Goal: Ask a question: Seek information or help from site administrators or community

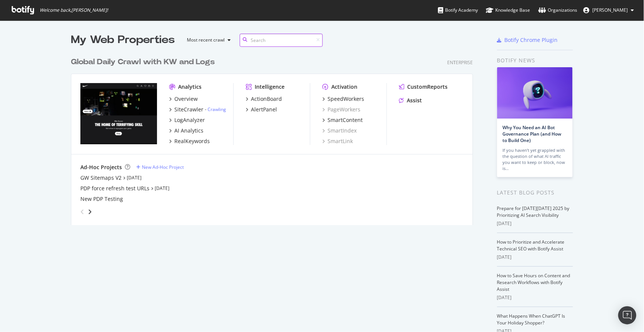
scroll to position [171, 402]
click at [200, 143] on div "RealKeywords" at bounding box center [191, 141] width 35 height 8
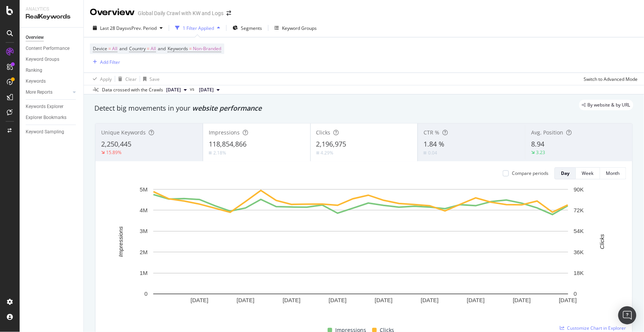
click at [55, 210] on div "Overview Content Performance Keyword Groups Ranking Keywords More Reports Count…" at bounding box center [52, 180] width 64 height 304
click at [41, 195] on div "Overview Content Performance Keyword Groups Ranking Keywords More Reports Count…" at bounding box center [52, 180] width 64 height 304
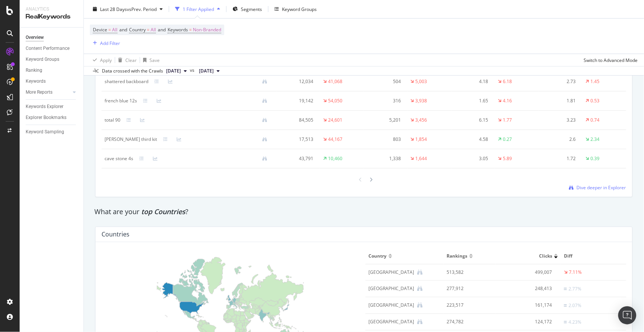
scroll to position [963, 0]
click at [49, 48] on div "Content Performance" at bounding box center [48, 49] width 44 height 8
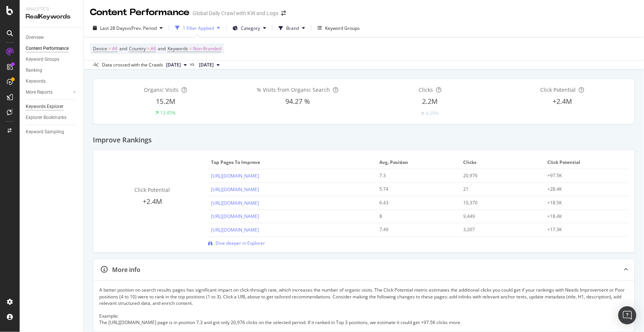
click at [54, 108] on div "Keywords Explorer" at bounding box center [45, 107] width 38 height 8
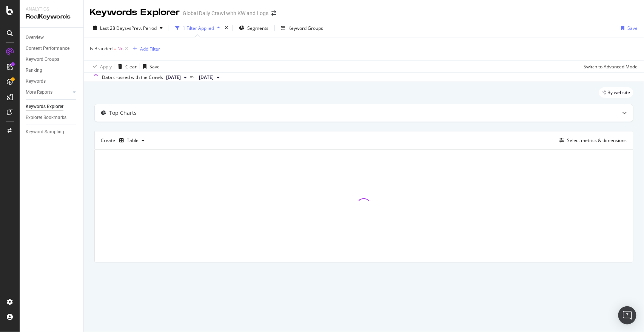
click at [109, 51] on span "Is Branded" at bounding box center [101, 48] width 23 height 6
click at [225, 64] on div "Apply Clear Save Switch to Advanced Mode" at bounding box center [364, 66] width 560 height 12
click at [149, 51] on div "Add Filter" at bounding box center [150, 49] width 20 height 6
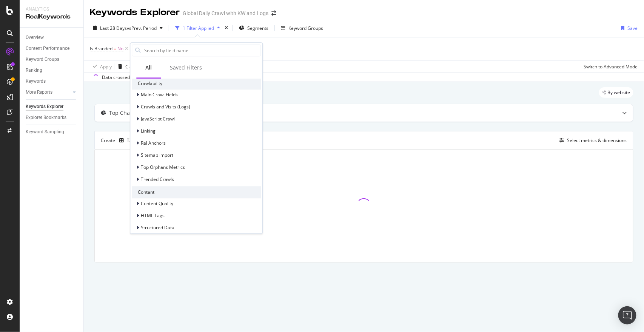
scroll to position [255, 0]
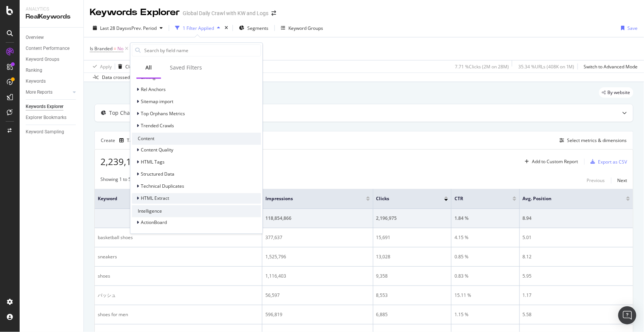
click at [136, 197] on div at bounding box center [138, 198] width 5 height 8
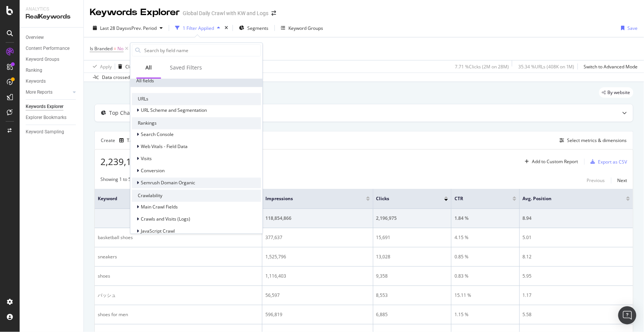
scroll to position [89, 0]
click at [137, 135] on icon at bounding box center [138, 135] width 2 height 5
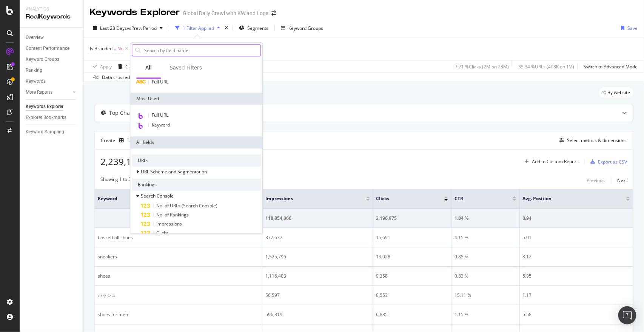
scroll to position [25, 0]
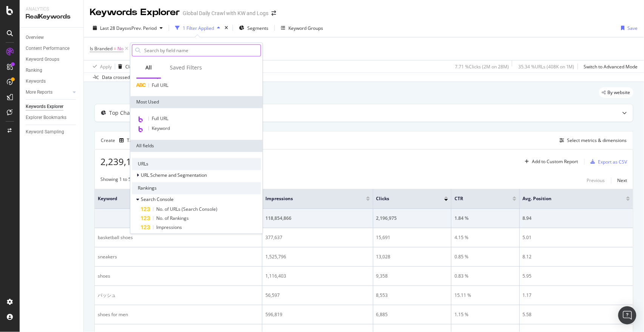
click at [173, 53] on input "text" at bounding box center [201, 50] width 117 height 11
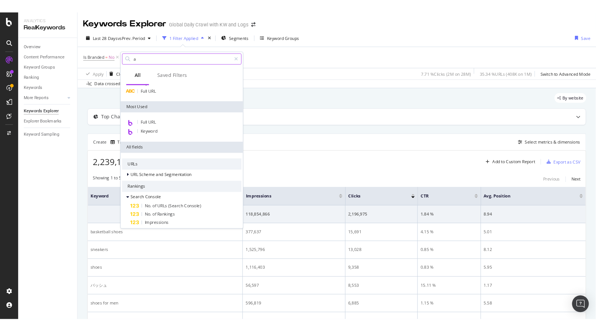
scroll to position [0, 0]
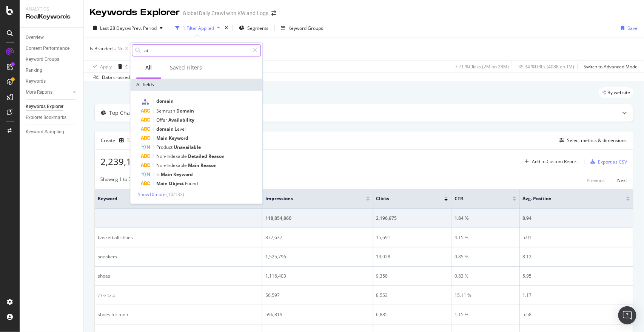
type input "a"
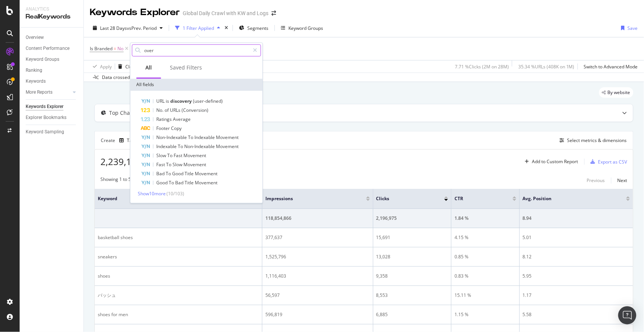
type input "over"
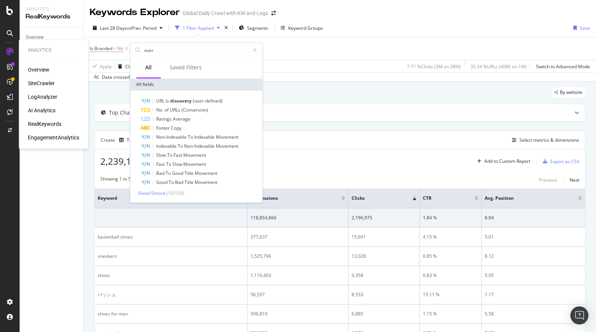
click at [32, 66] on div "Overview" at bounding box center [39, 70] width 22 height 8
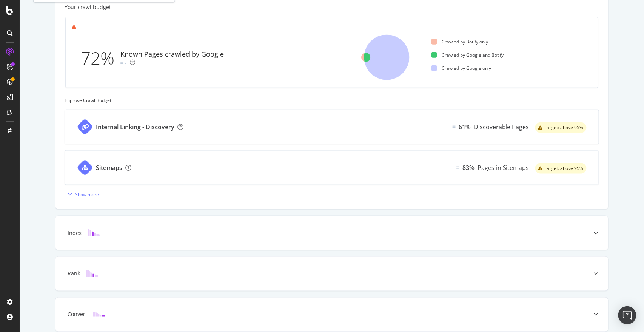
scroll to position [254, 0]
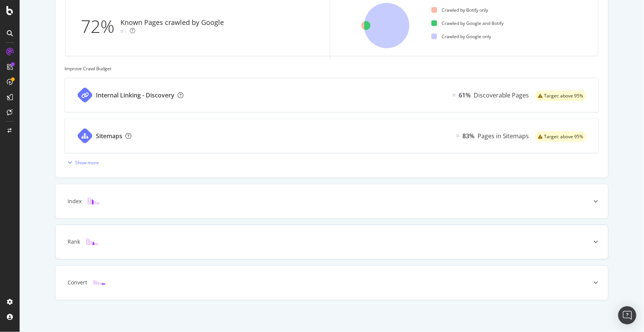
click at [109, 244] on div "Rank" at bounding box center [319, 242] width 523 height 8
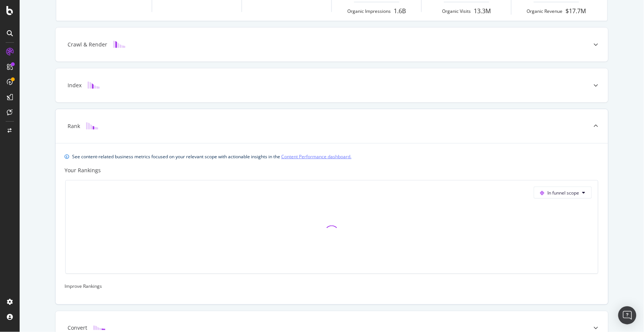
scroll to position [154, 0]
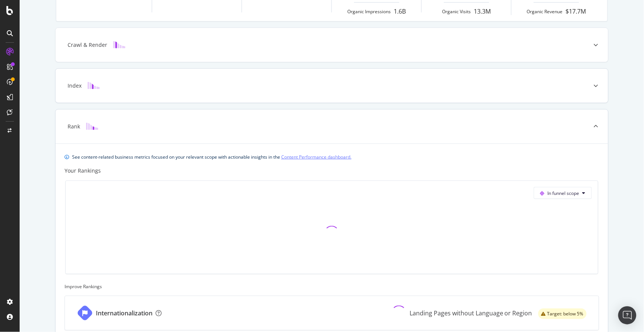
click at [191, 78] on div "Index" at bounding box center [331, 86] width 552 height 34
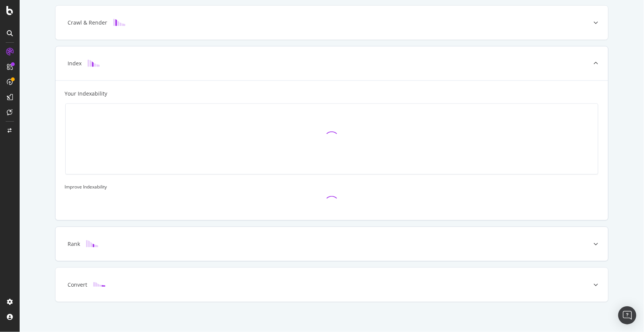
scroll to position [178, 0]
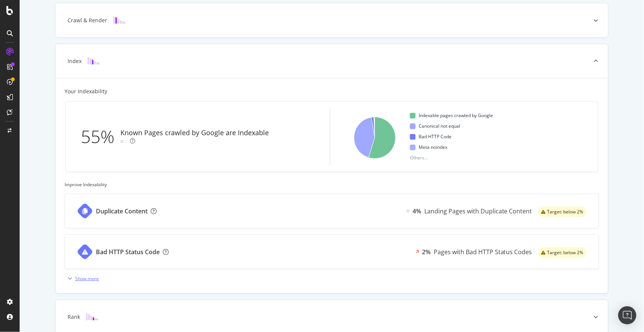
click at [77, 278] on div "Show more" at bounding box center [87, 278] width 24 height 6
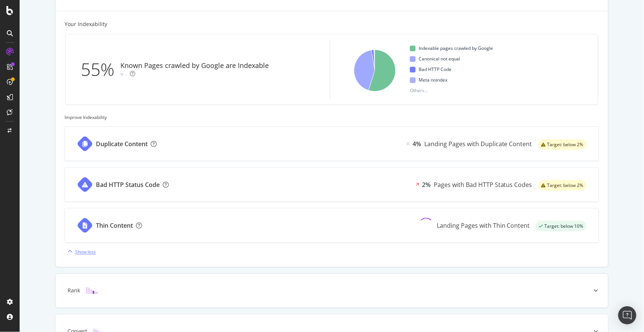
scroll to position [294, 0]
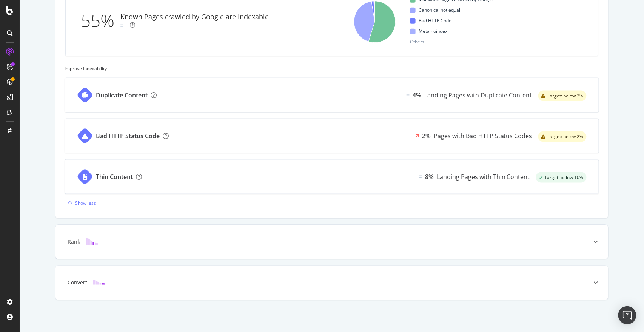
click at [81, 238] on div at bounding box center [92, 242] width 24 height 8
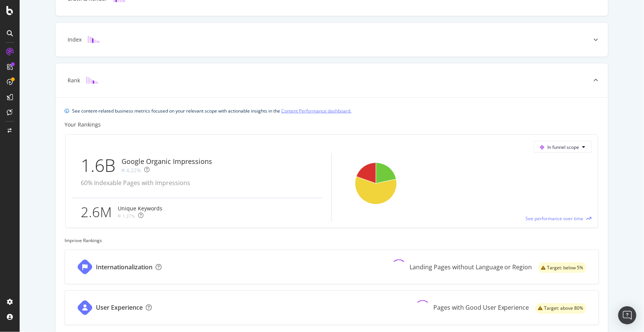
scroll to position [290, 0]
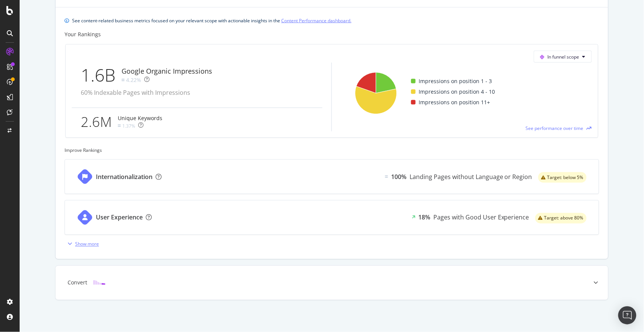
click at [81, 241] on div "Show more" at bounding box center [87, 244] width 24 height 6
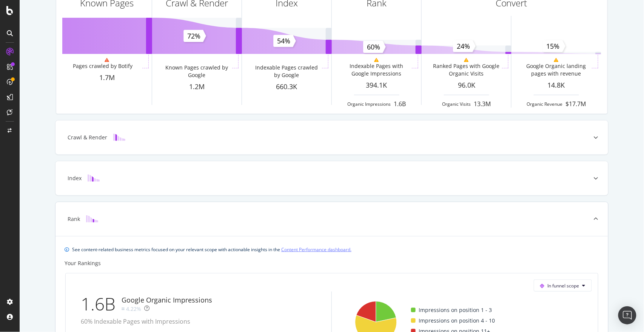
scroll to position [0, 0]
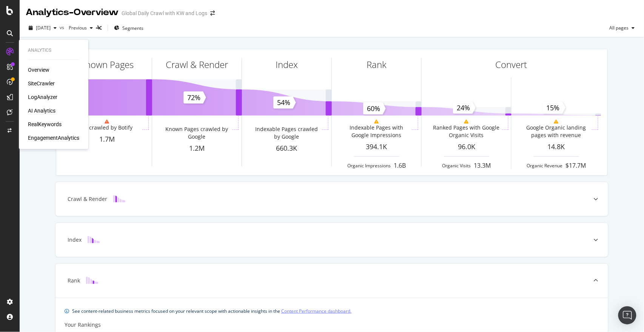
click at [45, 112] on div "AI Analytics" at bounding box center [42, 111] width 28 height 8
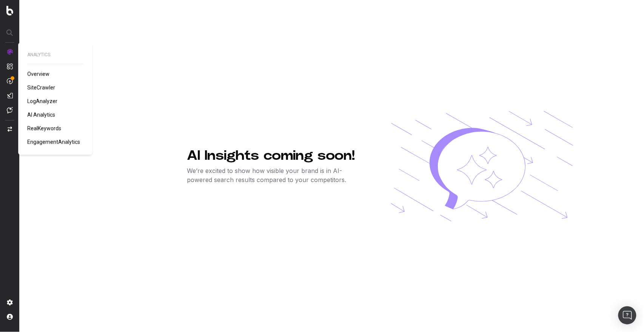
click at [36, 75] on span "Overview" at bounding box center [38, 74] width 22 height 6
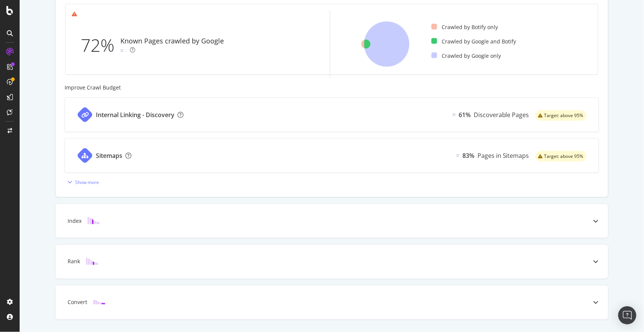
scroll to position [235, 0]
click at [88, 178] on div "Show more" at bounding box center [87, 181] width 24 height 6
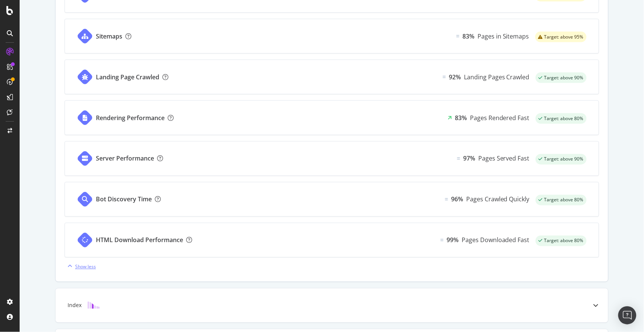
scroll to position [458, 0]
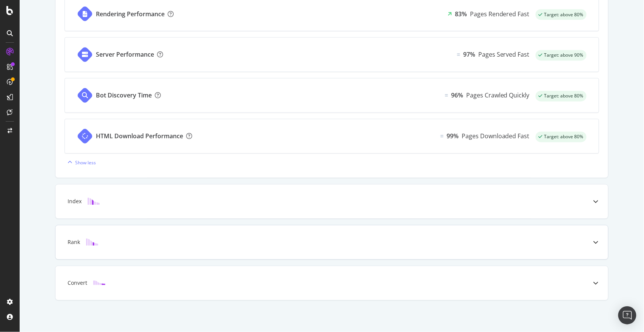
click at [108, 249] on div "Rank" at bounding box center [331, 242] width 552 height 34
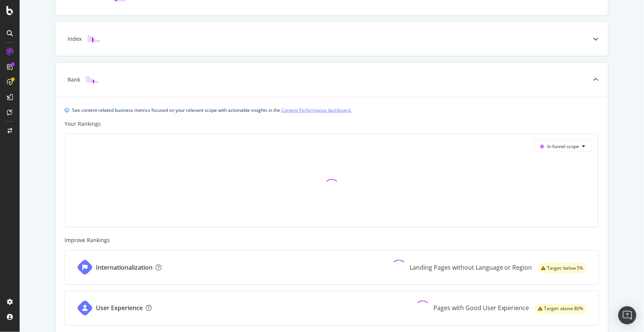
scroll to position [291, 0]
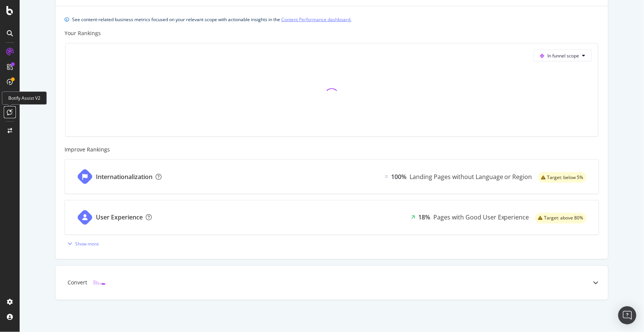
click at [7, 109] on icon at bounding box center [10, 112] width 6 height 6
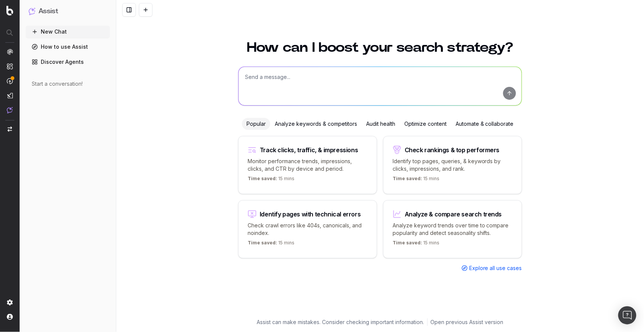
click at [485, 176] on div "Time saved: 15 mins" at bounding box center [452, 179] width 120 height 9
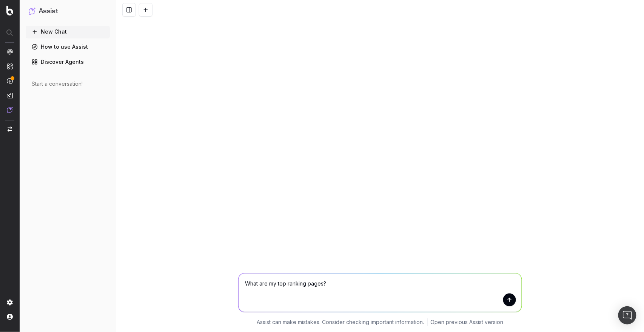
click at [322, 281] on textarea "What are my top ranking pages?" at bounding box center [380, 292] width 283 height 38
type textarea "how well am i doing in ai overviews?"
click at [509, 300] on button "submit" at bounding box center [509, 299] width 13 height 13
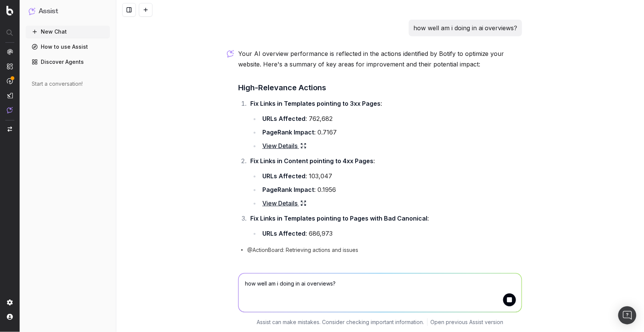
scroll to position [9, 0]
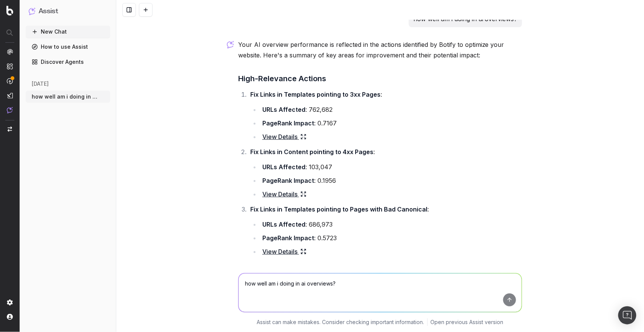
click at [352, 277] on textarea "how well am i doing in ai overviews?" at bounding box center [380, 292] width 283 height 38
type textarea "what is my ai overview visibility when it comes to clicks and impressions?"
click at [506, 301] on button "submit" at bounding box center [509, 299] width 13 height 13
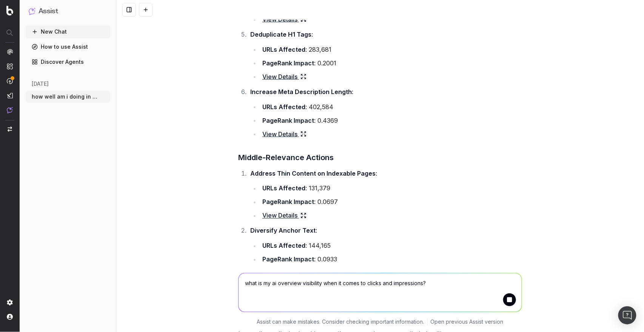
scroll to position [562, 0]
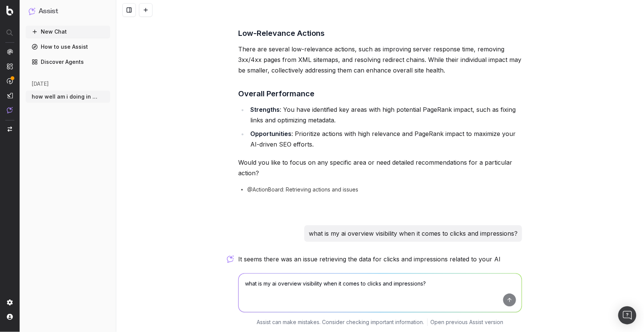
click at [448, 277] on textarea "what is my ai overview visibility when it comes to clicks and impressions?" at bounding box center [380, 292] width 283 height 38
type textarea "what is my clicks from ai overview traffic in the last 2 weeks?"
click at [506, 304] on button "submit" at bounding box center [509, 299] width 13 height 13
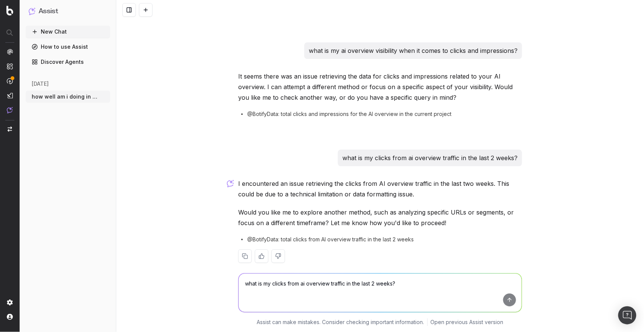
scroll to position [755, 0]
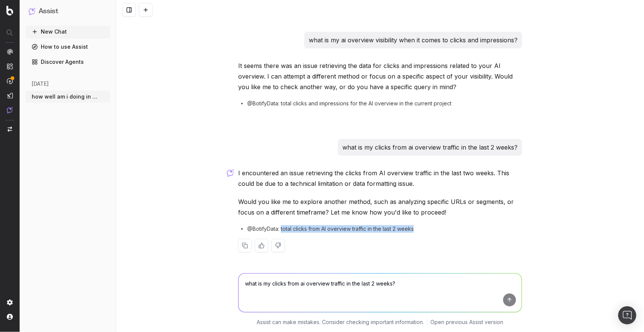
drag, startPoint x: 278, startPoint y: 229, endPoint x: 398, endPoint y: 233, distance: 119.7
click at [398, 233] on div "I encountered an issue retrieving the clicks from AI overview traffic in the la…" at bounding box center [380, 216] width 284 height 97
copy div "total clicks from AI overview traffic in the last 2 weeks"
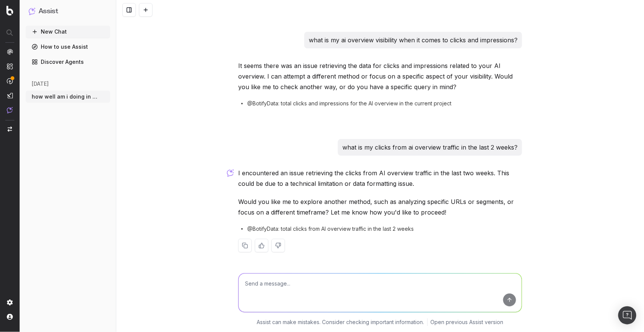
click at [355, 295] on textarea at bounding box center [380, 292] width 283 height 38
paste textarea "total clicks from AI overview traffic in the last 2 weeks"
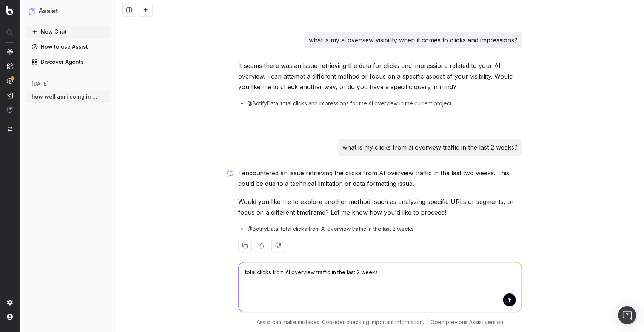
type textarea "total clicks from AI overview traffic in the last 2 weeks"
click at [509, 299] on button "submit" at bounding box center [509, 299] width 13 height 13
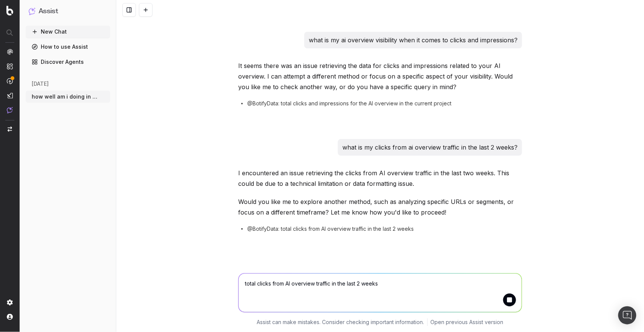
scroll to position [794, 0]
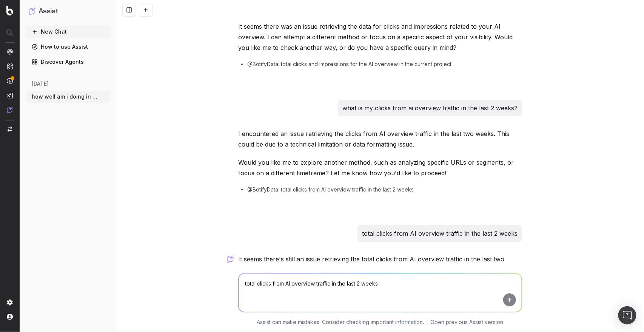
click at [405, 280] on textarea "total clicks from AI overview traffic in the last 2 weeks" at bounding box center [380, 292] width 283 height 38
type textarea "do you have any data for my performance on ai overviews?"
click at [505, 302] on button "submit" at bounding box center [509, 299] width 13 height 13
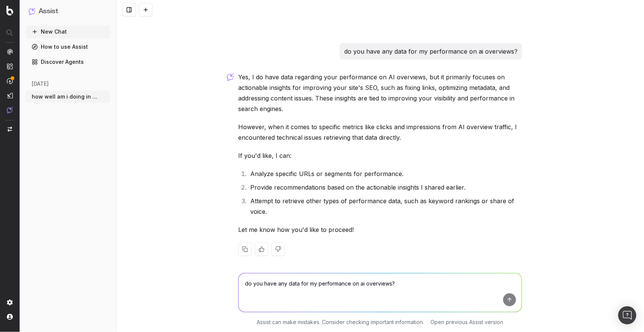
scroll to position [1105, 0]
